Goal: Find specific page/section: Find specific page/section

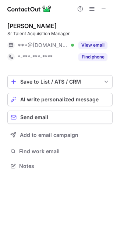
scroll to position [160, 117]
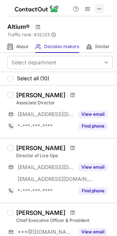
click at [96, 8] on button at bounding box center [99, 8] width 9 height 9
